Goal: Information Seeking & Learning: Understand process/instructions

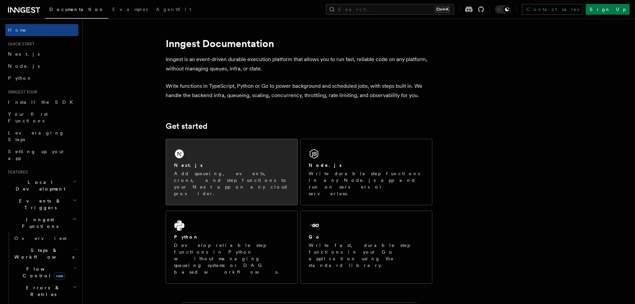
click at [184, 155] on icon at bounding box center [179, 153] width 11 height 11
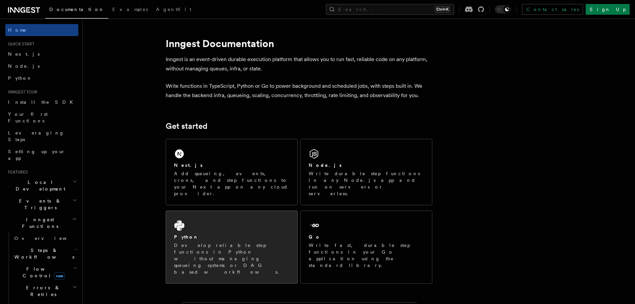
click at [221, 213] on div "Python Develop reliable step functions in Python without managing queueing syst…" at bounding box center [231, 247] width 131 height 72
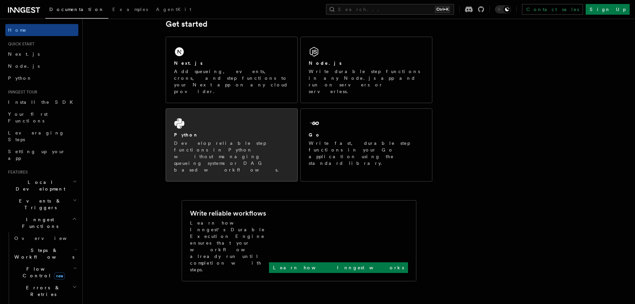
scroll to position [100, 0]
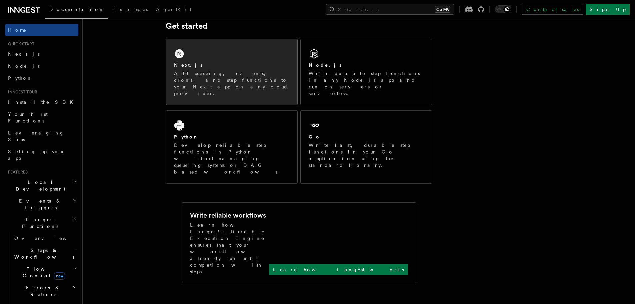
click at [198, 81] on p "Add queueing, events, crons, and step functions to your Next app on any cloud p…" at bounding box center [231, 83] width 115 height 27
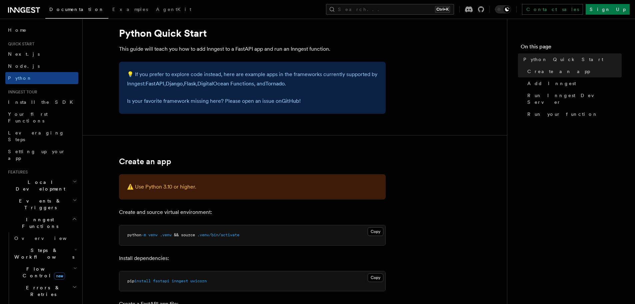
scroll to position [33, 0]
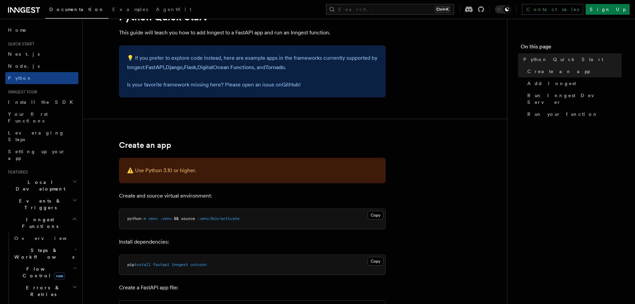
click at [221, 240] on p "Install dependencies:" at bounding box center [252, 241] width 267 height 9
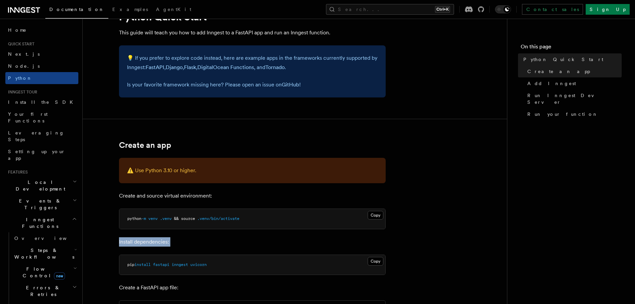
click at [221, 240] on p "Install dependencies:" at bounding box center [252, 241] width 267 height 9
click at [209, 238] on p "Install dependencies:" at bounding box center [252, 241] width 267 height 9
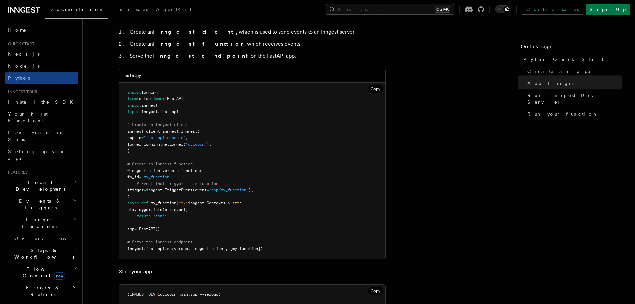
scroll to position [433, 0]
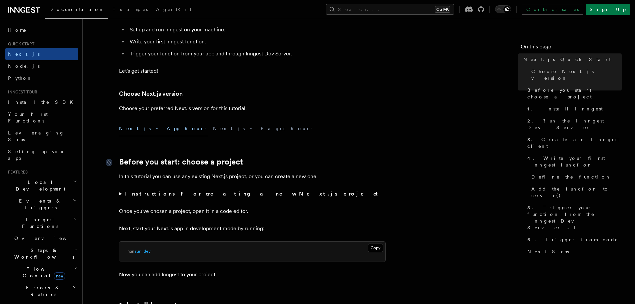
scroll to position [267, 0]
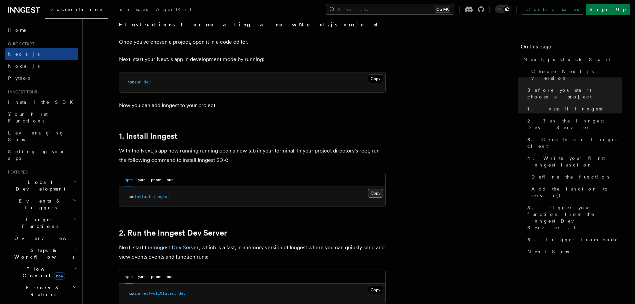
click at [379, 192] on button "Copy Copied" at bounding box center [376, 193] width 16 height 9
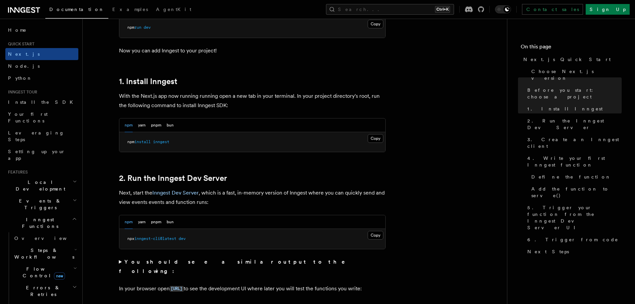
scroll to position [333, 0]
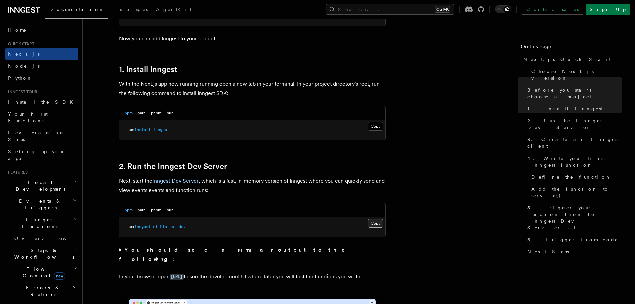
click at [377, 221] on button "Copy Copied" at bounding box center [376, 223] width 16 height 9
drag, startPoint x: 470, startPoint y: 166, endPoint x: 462, endPoint y: 165, distance: 7.8
